Goal: Information Seeking & Learning: Understand process/instructions

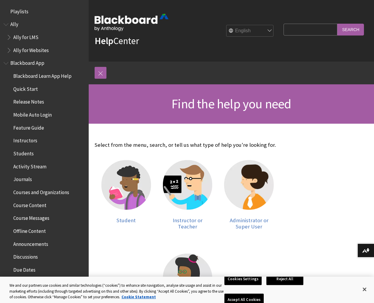
click at [27, 140] on span "Instructors" at bounding box center [25, 140] width 24 height 8
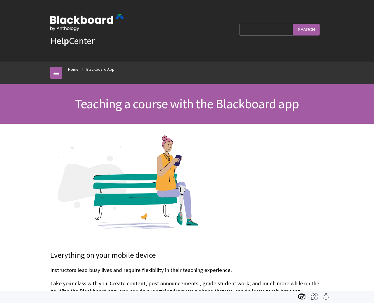
scroll to position [127, 0]
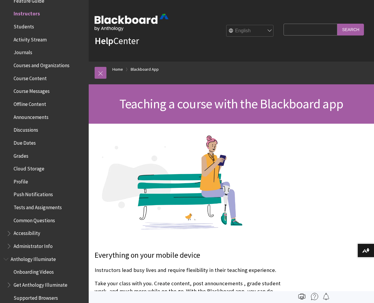
click at [22, 155] on span "Grades" at bounding box center [20, 155] width 15 height 8
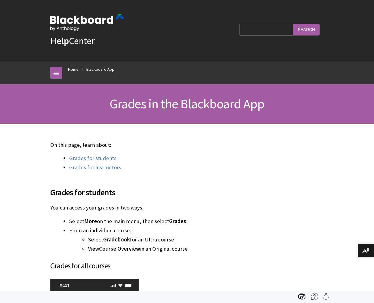
scroll to position [269, 0]
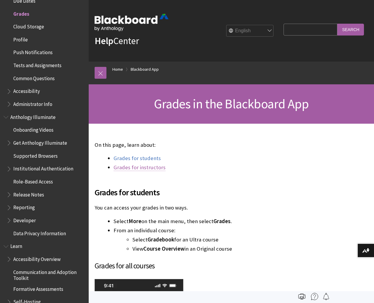
click at [140, 166] on link "Grades for instructors" at bounding box center [139, 167] width 52 height 7
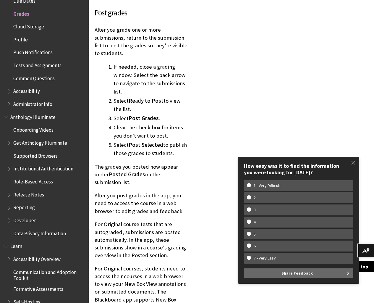
scroll to position [4868, 0]
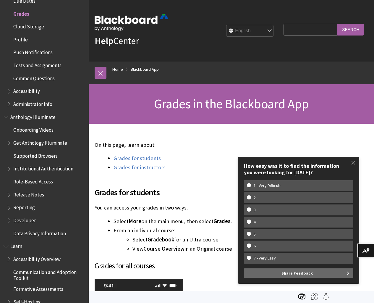
click at [309, 29] on input "Search Query" at bounding box center [310, 30] width 54 height 12
type input "set up gradebook columns and calculating grades"
click at [352, 28] on input "Search" at bounding box center [350, 30] width 27 height 12
